Goal: Task Accomplishment & Management: Manage account settings

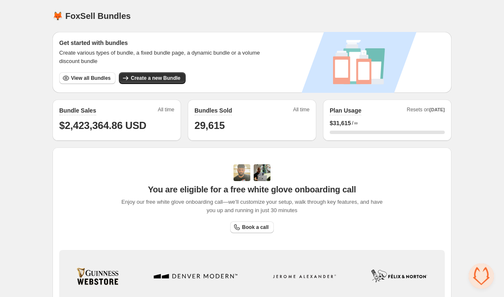
scroll to position [1158, 0]
click at [90, 81] on span "View all Bundles" at bounding box center [90, 78] width 39 height 7
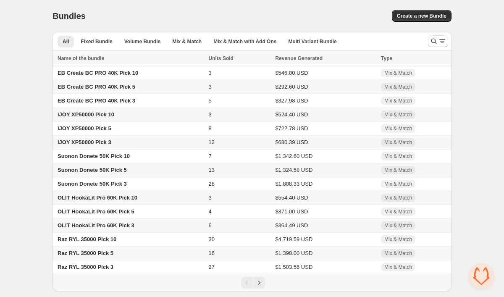
scroll to position [1158, 0]
click at [440, 42] on icon "Search and filter results" at bounding box center [442, 41] width 8 height 8
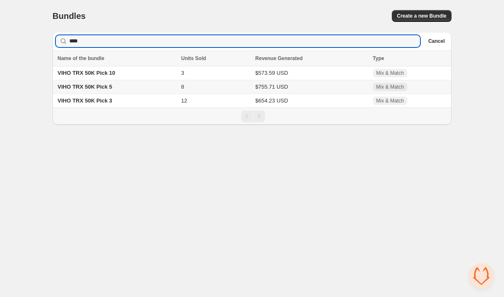
drag, startPoint x: 440, startPoint y: 42, endPoint x: 96, endPoint y: 71, distance: 345.2
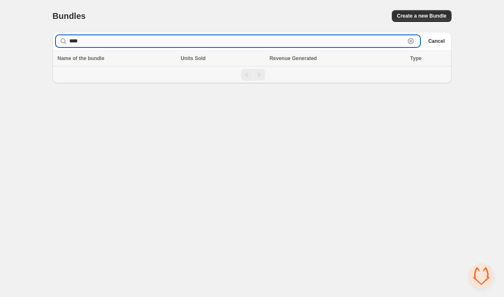
click at [94, 46] on input "****" at bounding box center [237, 41] width 336 height 12
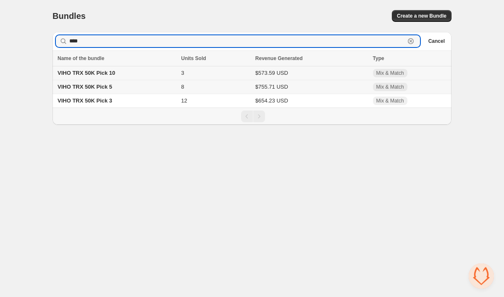
type input "****"
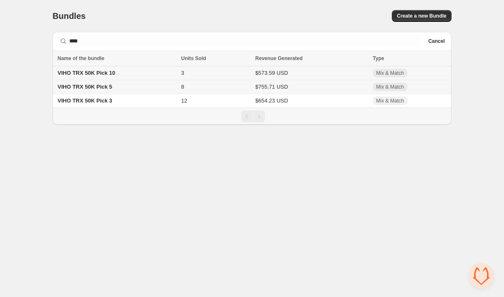
click at [69, 71] on span "VIHO TRX 50K Pick 10" at bounding box center [87, 73] width 58 height 6
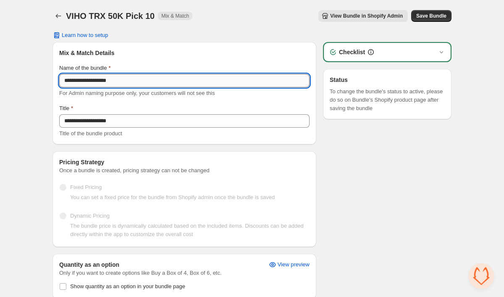
scroll to position [1158, 0]
drag, startPoint x: 65, startPoint y: 82, endPoint x: 101, endPoint y: 82, distance: 36.5
click at [101, 82] on input "**********" at bounding box center [184, 80] width 250 height 13
click at [152, 76] on input "**********" at bounding box center [184, 80] width 250 height 13
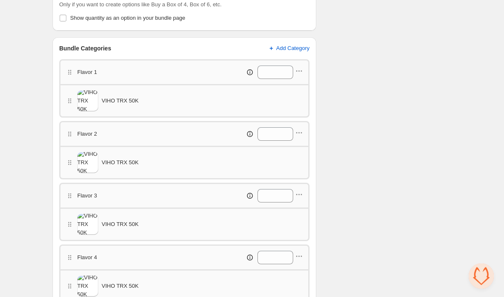
scroll to position [273, 0]
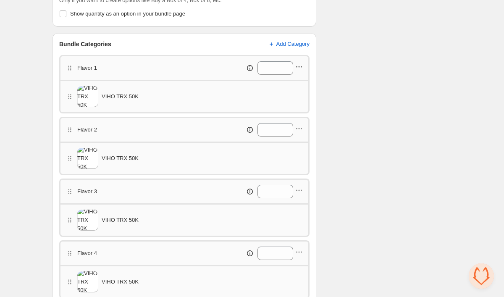
click at [300, 68] on icon "button" at bounding box center [299, 67] width 8 height 8
click at [299, 87] on button "Edit products" at bounding box center [297, 82] width 63 height 13
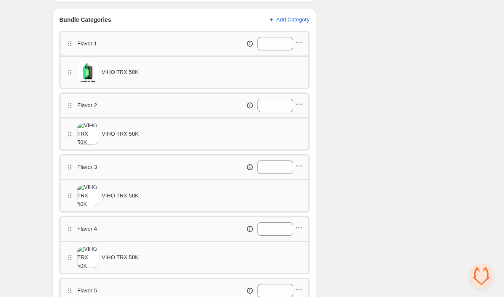
scroll to position [307, 0]
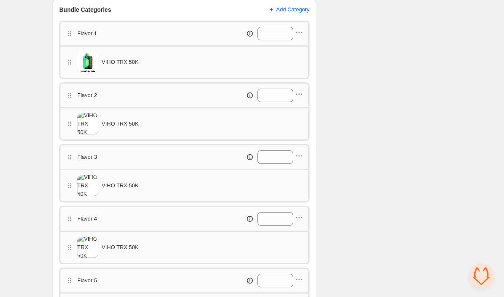
click at [301, 92] on icon "button" at bounding box center [299, 94] width 8 height 8
click at [302, 109] on span "Edit products" at bounding box center [303, 110] width 47 height 8
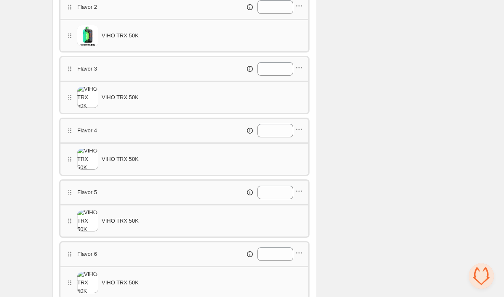
scroll to position [400, 0]
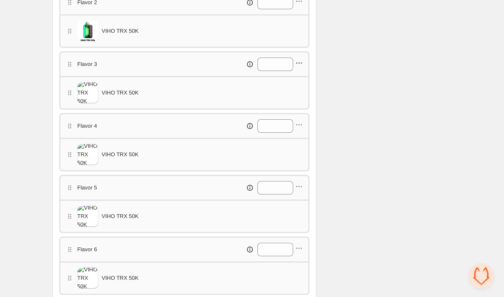
click at [299, 63] on icon "button" at bounding box center [299, 63] width 1 height 1
click at [299, 82] on span "Edit products" at bounding box center [303, 79] width 47 height 8
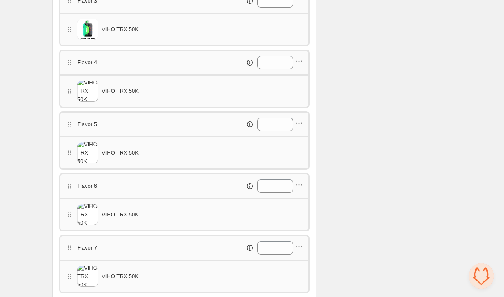
scroll to position [465, 0]
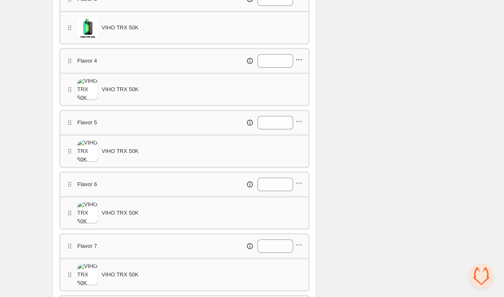
click at [300, 58] on icon "button" at bounding box center [299, 59] width 8 height 8
click at [300, 76] on span "Edit products" at bounding box center [303, 75] width 47 height 8
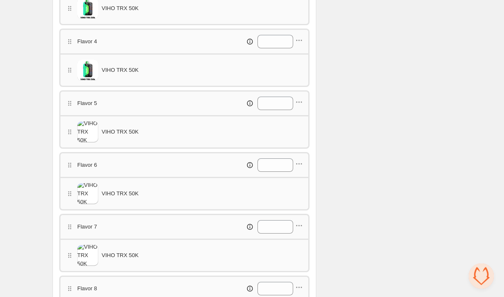
scroll to position [485, 0]
click at [302, 100] on icon "button" at bounding box center [299, 101] width 8 height 8
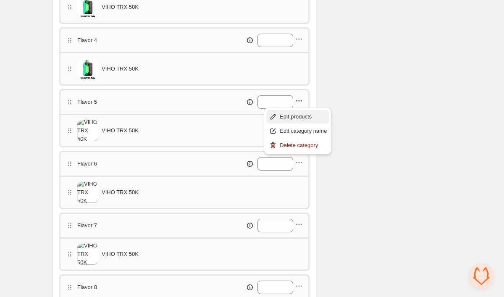
click at [302, 115] on span "Edit products" at bounding box center [303, 117] width 47 height 8
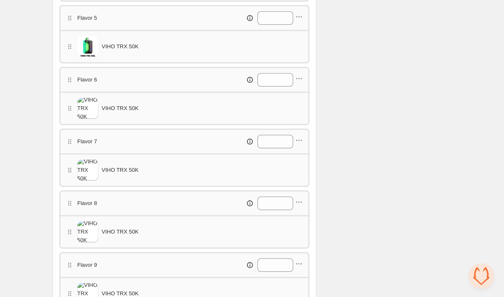
scroll to position [572, 0]
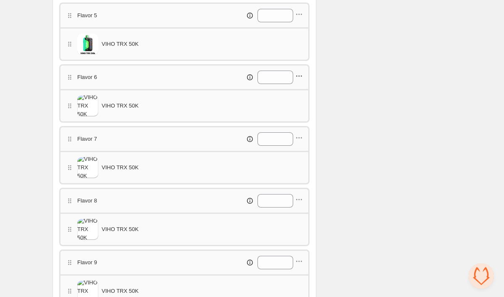
click at [296, 72] on icon "button" at bounding box center [299, 76] width 8 height 8
click at [300, 89] on span "Edit products" at bounding box center [303, 92] width 47 height 8
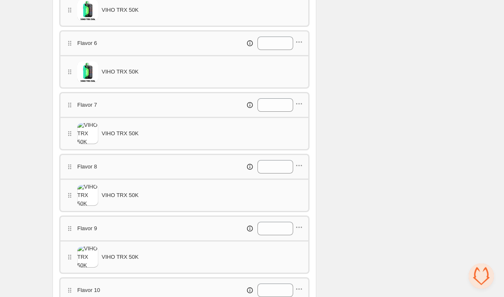
scroll to position [610, 0]
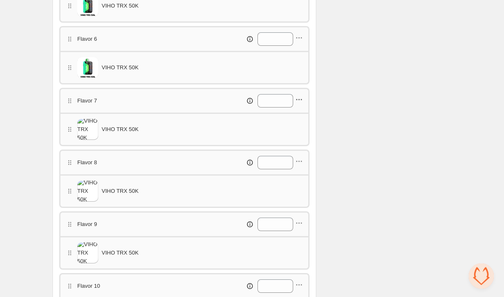
click at [300, 97] on icon "button" at bounding box center [299, 99] width 8 height 8
click at [300, 116] on span "Edit products" at bounding box center [303, 115] width 47 height 8
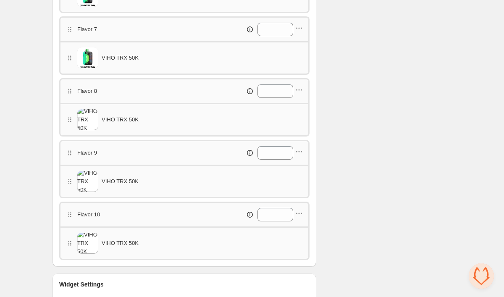
scroll to position [686, 0]
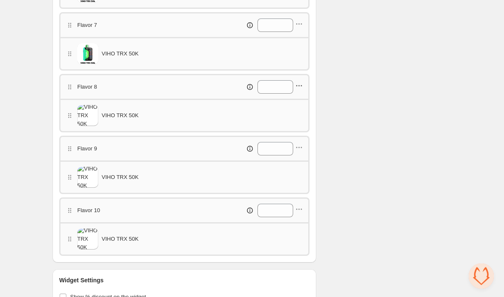
click at [301, 84] on icon "button" at bounding box center [299, 85] width 8 height 8
click at [301, 103] on span "Edit products" at bounding box center [303, 101] width 47 height 8
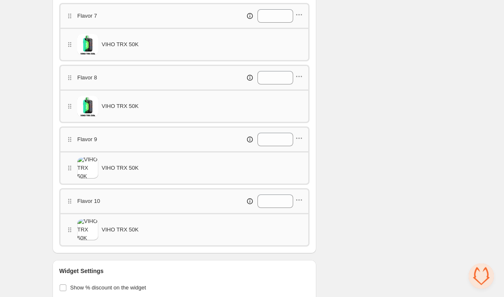
scroll to position [703, 0]
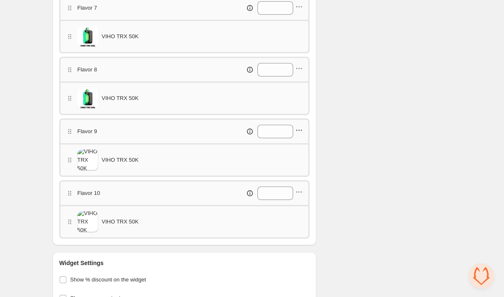
click at [298, 128] on icon "button" at bounding box center [299, 130] width 8 height 8
click at [300, 142] on button "Edit products" at bounding box center [297, 145] width 63 height 13
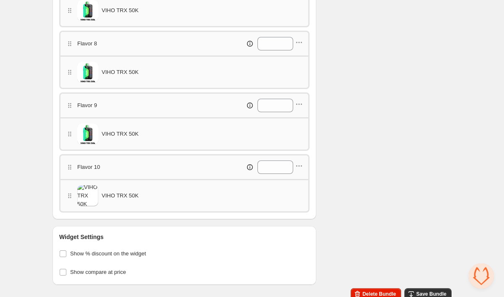
scroll to position [731, 0]
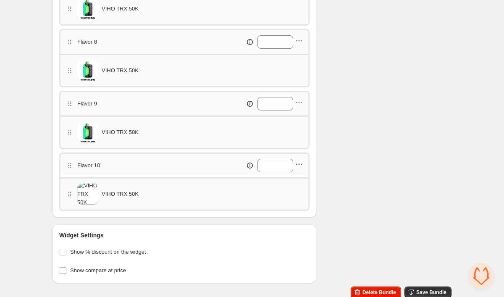
click at [302, 166] on icon "button" at bounding box center [299, 164] width 8 height 8
click at [301, 176] on span "Edit products" at bounding box center [303, 180] width 47 height 8
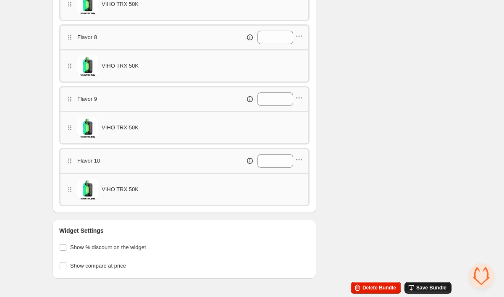
scroll to position [735, 0]
click at [438, 289] on span "Save Bundle" at bounding box center [431, 287] width 30 height 7
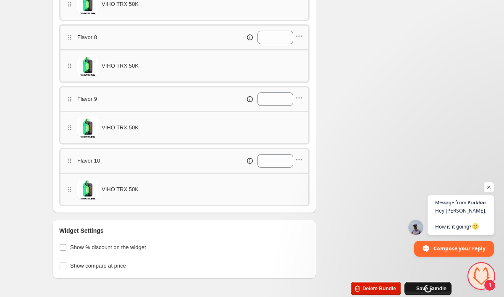
scroll to position [1217, 0]
click at [482, 278] on span "Open chat" at bounding box center [481, 275] width 25 height 25
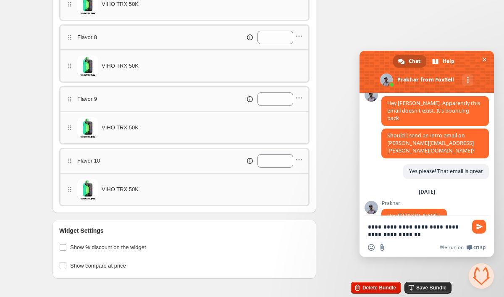
type textarea "**********"
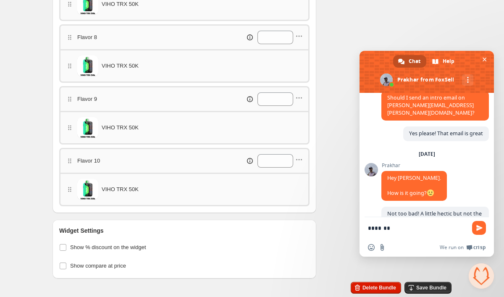
scroll to position [1245, 0]
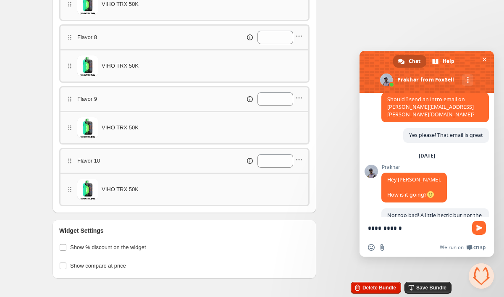
type textarea "**********"
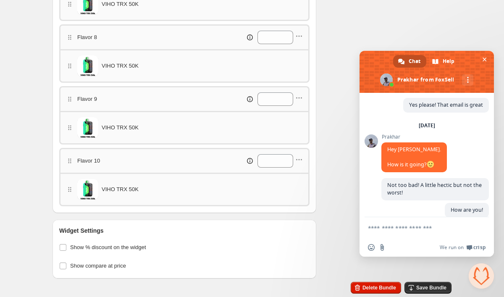
scroll to position [1254, 0]
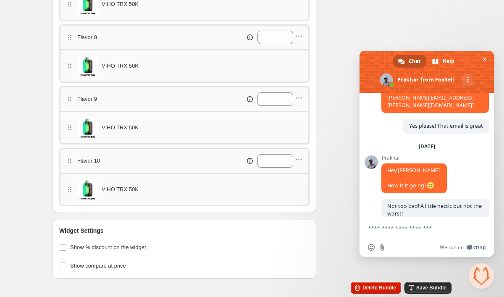
click at [273, 225] on div "Widget Settings Show % discount on the widget Show compare at price" at bounding box center [184, 249] width 264 height 59
click at [414, 284] on icon "button" at bounding box center [411, 287] width 8 height 8
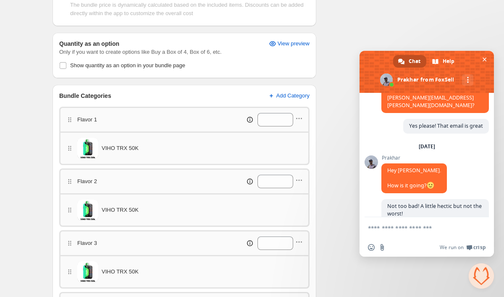
scroll to position [26, 0]
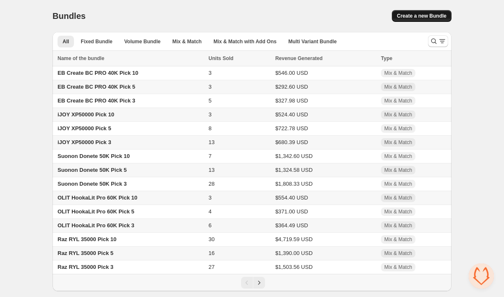
scroll to position [1254, 0]
click at [432, 39] on icon "Search and filter results" at bounding box center [434, 41] width 8 height 8
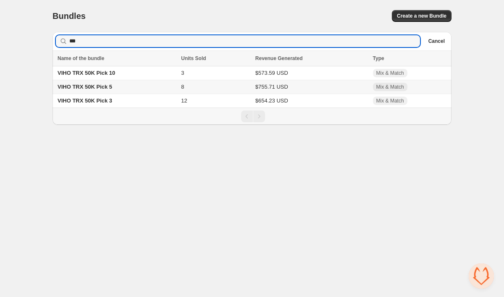
drag, startPoint x: 432, startPoint y: 39, endPoint x: 107, endPoint y: 88, distance: 328.2
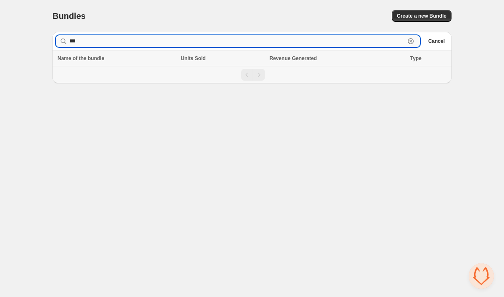
click at [123, 38] on input "***" at bounding box center [237, 41] width 336 height 12
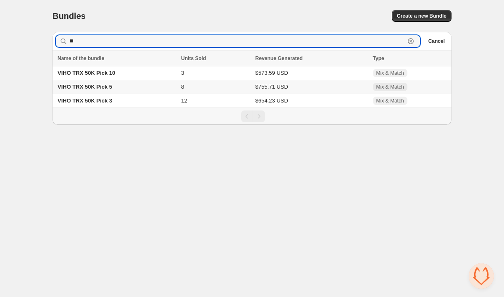
type input "**"
click at [80, 85] on span "VIHO TRX 50K Pick 5" at bounding box center [85, 87] width 55 height 6
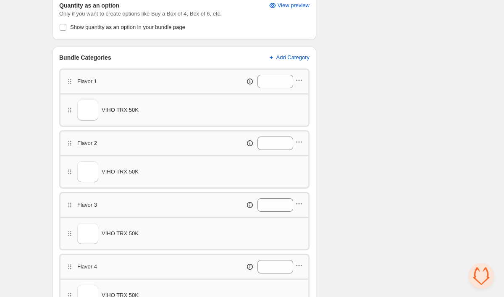
scroll to position [312, 0]
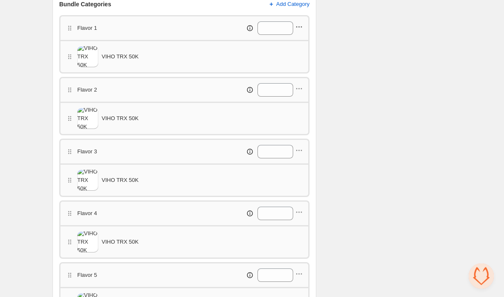
click at [299, 26] on icon "button" at bounding box center [299, 27] width 8 height 8
click at [299, 41] on span "Edit products" at bounding box center [303, 43] width 47 height 8
click at [299, 87] on icon "button" at bounding box center [299, 88] width 8 height 8
click at [297, 103] on span "Edit products" at bounding box center [303, 104] width 47 height 8
click at [301, 153] on icon "button" at bounding box center [299, 150] width 8 height 8
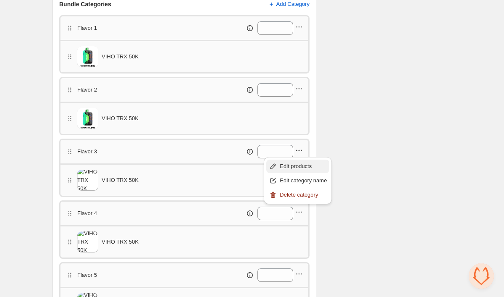
click at [299, 165] on span "Edit products" at bounding box center [303, 166] width 47 height 8
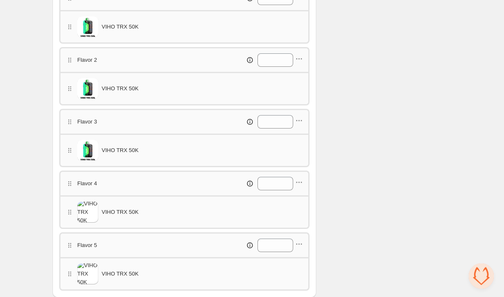
scroll to position [347, 0]
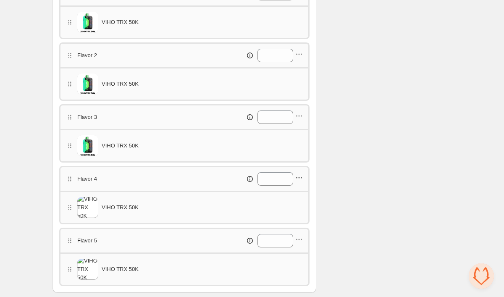
click at [301, 176] on icon "button" at bounding box center [299, 177] width 8 height 8
click at [301, 189] on button "Edit products" at bounding box center [297, 193] width 63 height 13
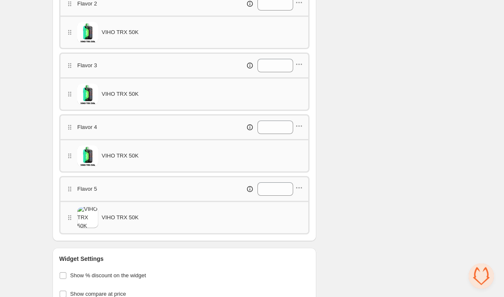
scroll to position [401, 0]
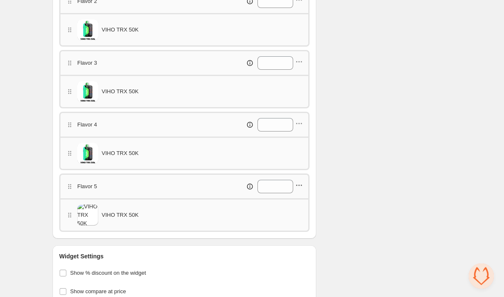
click at [302, 188] on icon "button" at bounding box center [299, 185] width 8 height 8
click at [302, 204] on span "Edit products" at bounding box center [303, 201] width 47 height 8
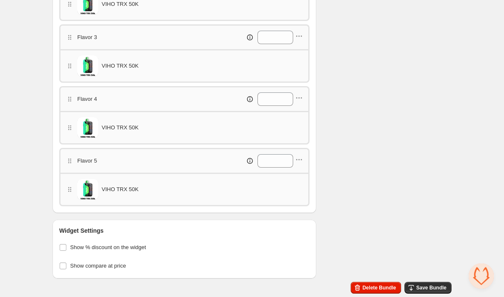
scroll to position [427, 0]
click at [434, 284] on button "Save Bundle" at bounding box center [427, 288] width 47 height 12
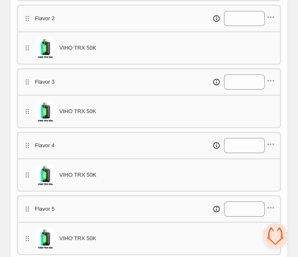
scroll to position [946, 0]
click at [276, 235] on span "Open chat" at bounding box center [274, 235] width 25 height 25
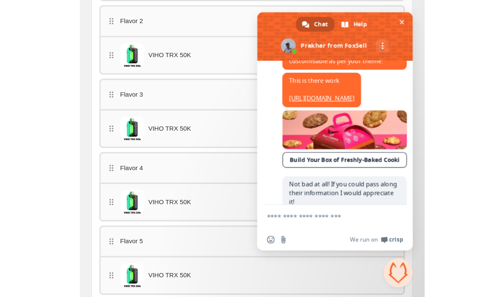
scroll to position [1262, 0]
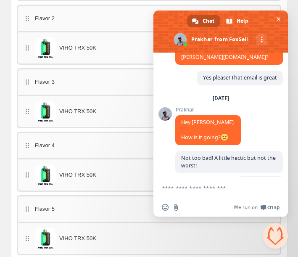
click at [109, 92] on div "Flavor 3 *" at bounding box center [149, 81] width 264 height 26
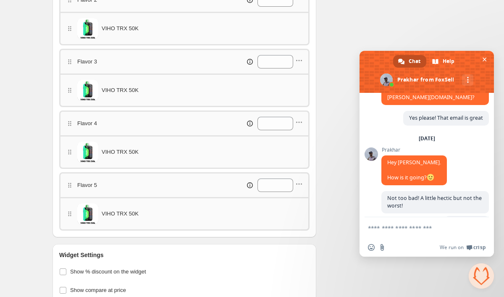
scroll to position [1316, 0]
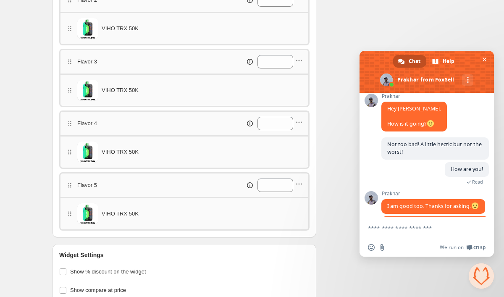
click at [412, 225] on textarea "Compose your message..." at bounding box center [417, 228] width 99 height 8
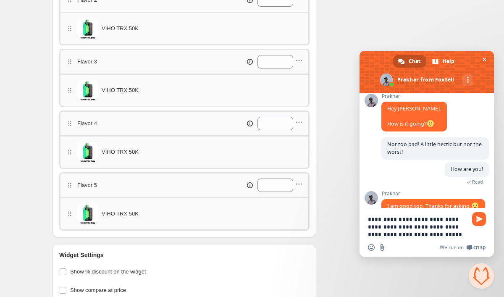
type textarea "**********"
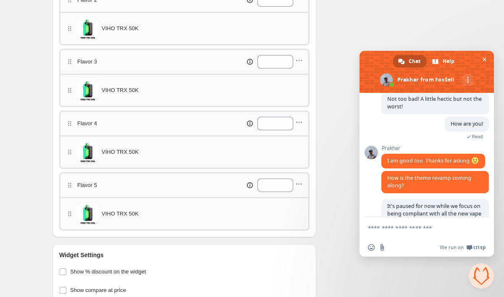
scroll to position [1352, 0]
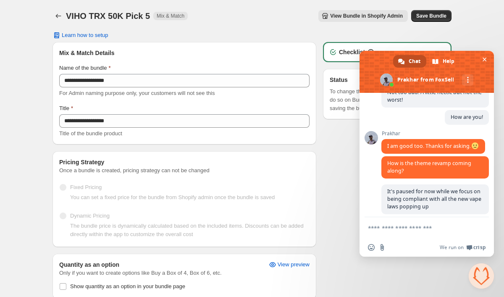
scroll to position [0, 0]
click at [424, 13] on span "Save Bundle" at bounding box center [431, 16] width 30 height 7
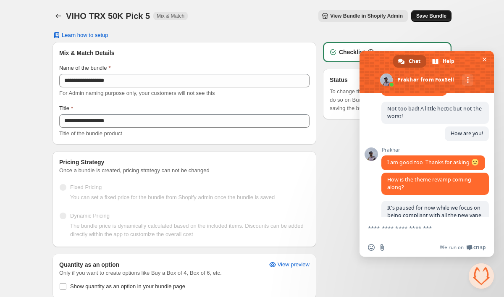
scroll to position [1441, 0]
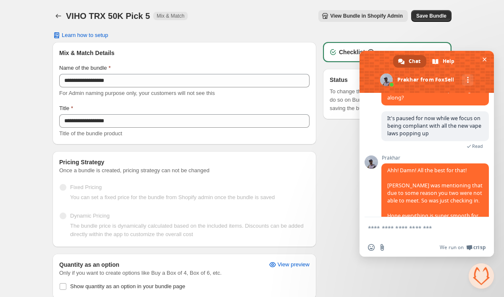
click at [413, 228] on textarea "Compose your message..." at bounding box center [417, 228] width 99 height 8
type textarea "*"
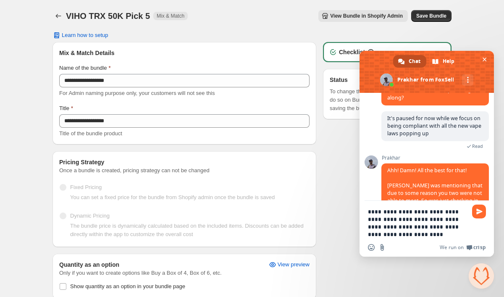
type textarea "**********"
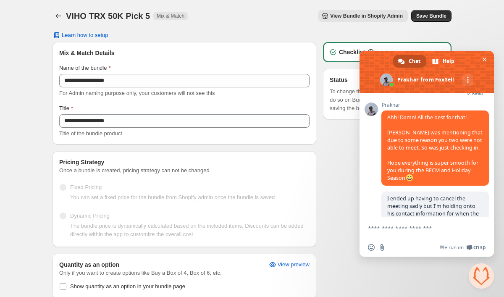
scroll to position [1484, 0]
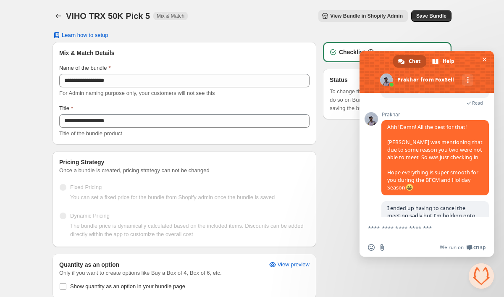
click at [412, 233] on form at bounding box center [417, 228] width 99 height 23
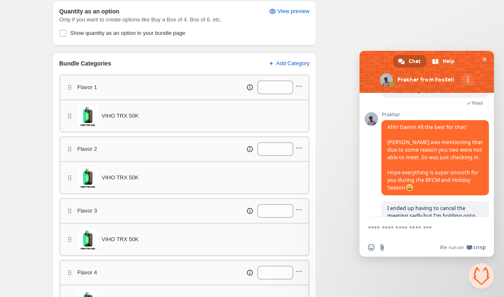
scroll to position [280, 0]
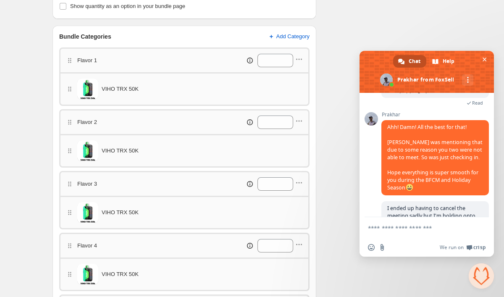
click at [415, 225] on textarea "Compose your message..." at bounding box center [417, 228] width 99 height 8
type textarea "**********"
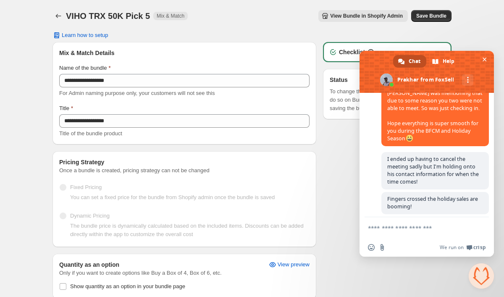
scroll to position [0, 0]
click at [422, 15] on span "Save Bundle" at bounding box center [431, 16] width 30 height 7
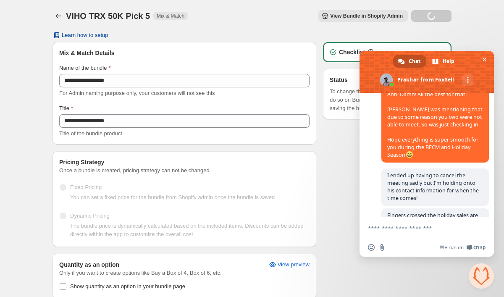
scroll to position [1546, 0]
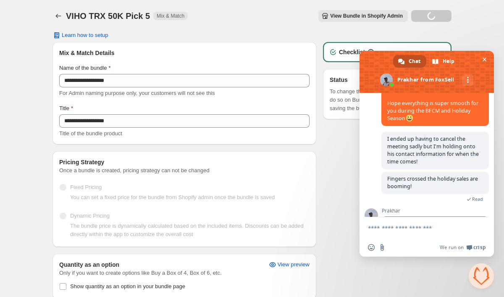
click at [423, 228] on textarea "Compose your message..." at bounding box center [417, 228] width 99 height 8
type textarea "**********"
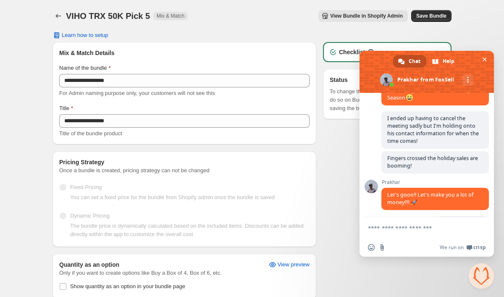
scroll to position [1583, 0]
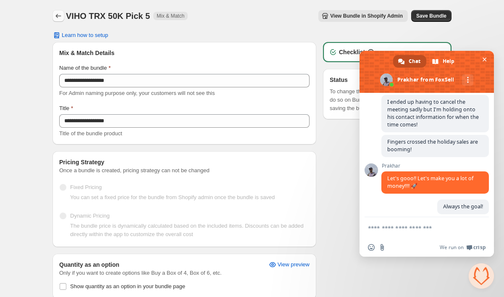
click at [56, 18] on icon "Back" at bounding box center [58, 16] width 8 height 8
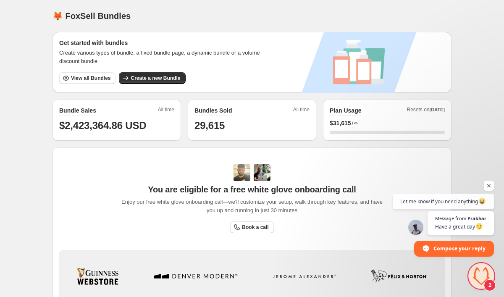
scroll to position [1612, 0]
click at [454, 244] on span "Compose your reply" at bounding box center [459, 248] width 52 height 15
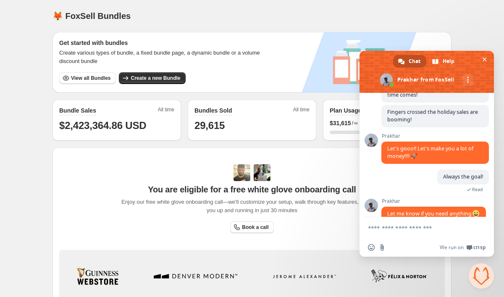
click at [426, 230] on textarea "Compose your message..." at bounding box center [417, 228] width 99 height 8
type textarea "********"
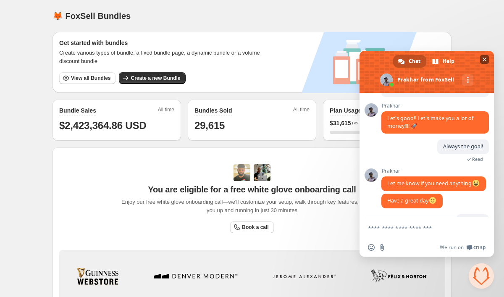
scroll to position [1633, 0]
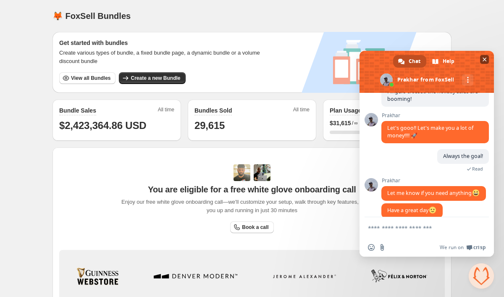
click at [482, 60] on span "Close chat" at bounding box center [484, 60] width 4 height 4
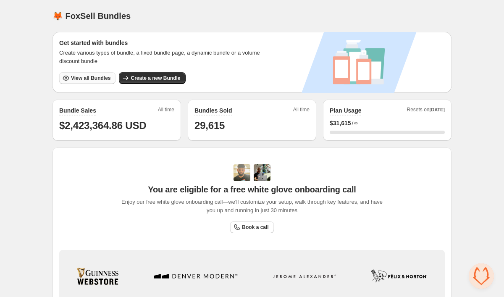
click at [100, 76] on span "View all Bundles" at bounding box center [90, 78] width 39 height 7
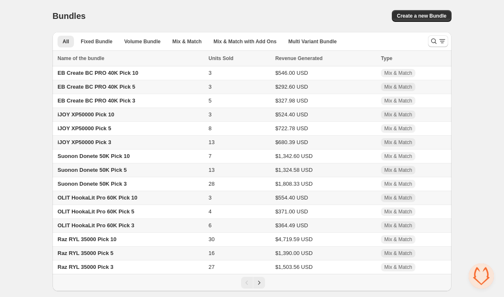
scroll to position [1633, 0]
click at [442, 37] on icon "Search and filter results" at bounding box center [442, 41] width 8 height 8
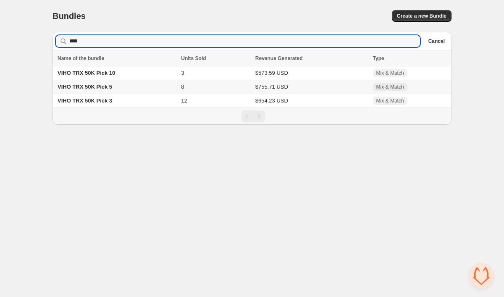
drag, startPoint x: 442, startPoint y: 37, endPoint x: 178, endPoint y: 106, distance: 273.3
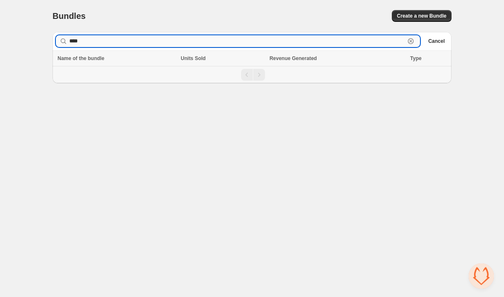
click at [107, 42] on input "****" at bounding box center [237, 41] width 336 height 12
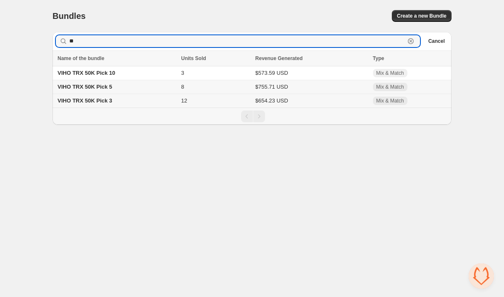
type input "**"
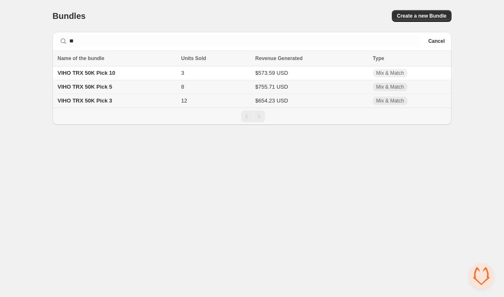
click at [81, 100] on span "VIHO TRX 50K Pick 3" at bounding box center [85, 100] width 55 height 6
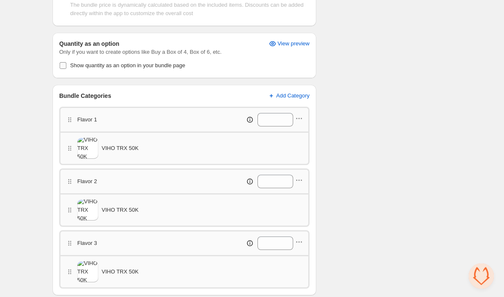
scroll to position [239, 0]
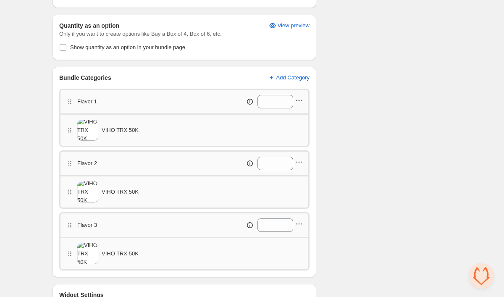
click at [303, 101] on icon "button" at bounding box center [299, 100] width 8 height 8
click at [302, 116] on span "Edit products" at bounding box center [303, 116] width 47 height 8
click at [301, 164] on icon "button" at bounding box center [299, 162] width 8 height 8
click at [299, 178] on span "Edit products" at bounding box center [303, 178] width 47 height 8
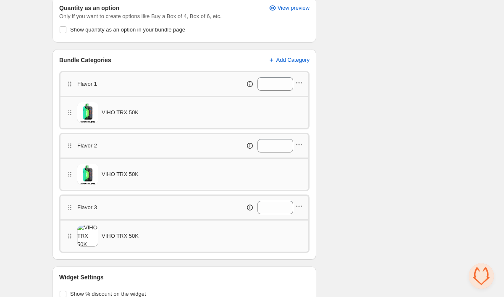
scroll to position [257, 0]
click at [301, 206] on icon "button" at bounding box center [301, 205] width 1 height 1
click at [301, 216] on button "Edit products" at bounding box center [297, 221] width 63 height 13
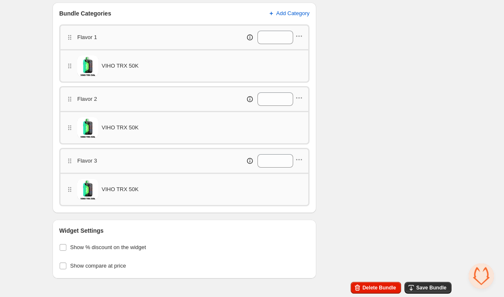
scroll to position [303, 0]
click at [425, 291] on span "Save Bundle" at bounding box center [431, 287] width 30 height 7
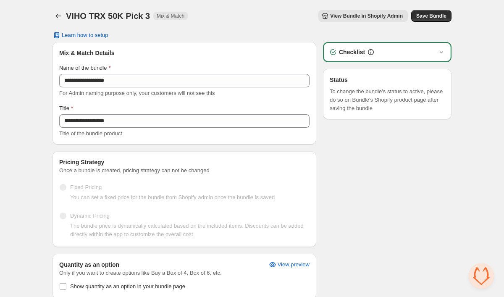
scroll to position [0, 0]
click at [58, 21] on button "Back" at bounding box center [58, 16] width 12 height 12
